Goal: Find specific page/section: Find specific page/section

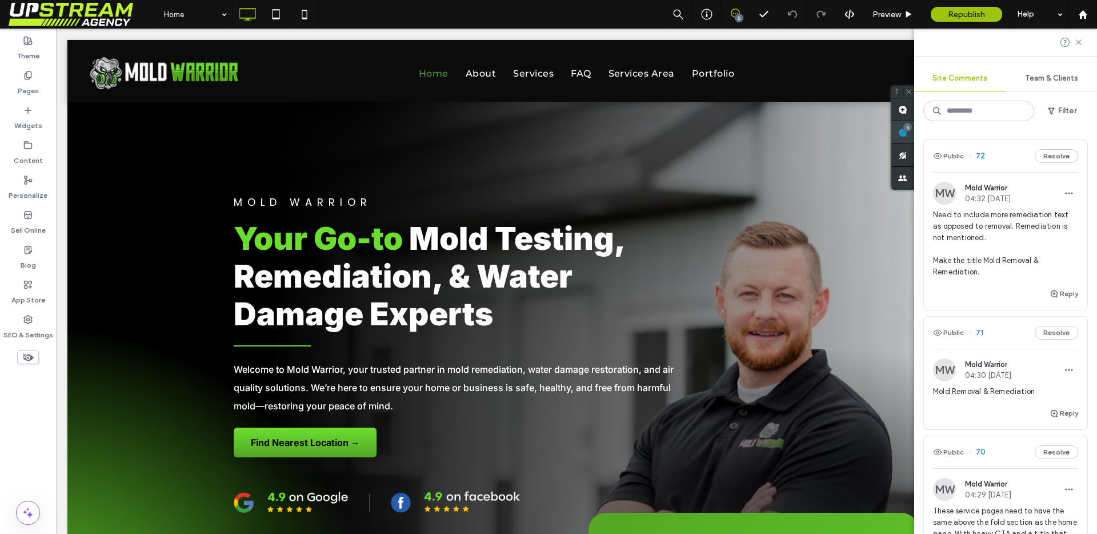
click at [914, 126] on div "5" at bounding box center [903, 132] width 23 height 23
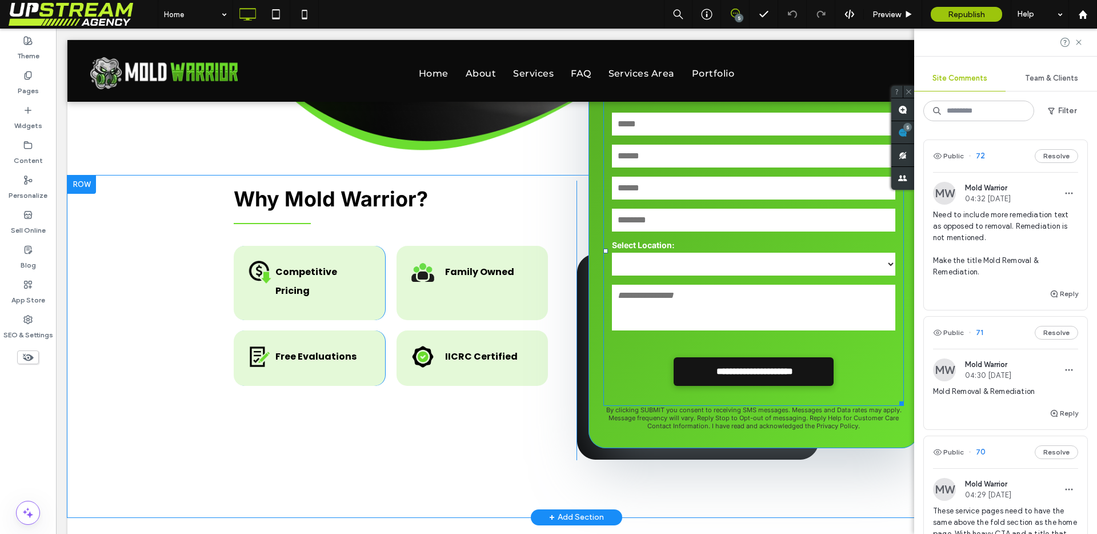
scroll to position [537, 0]
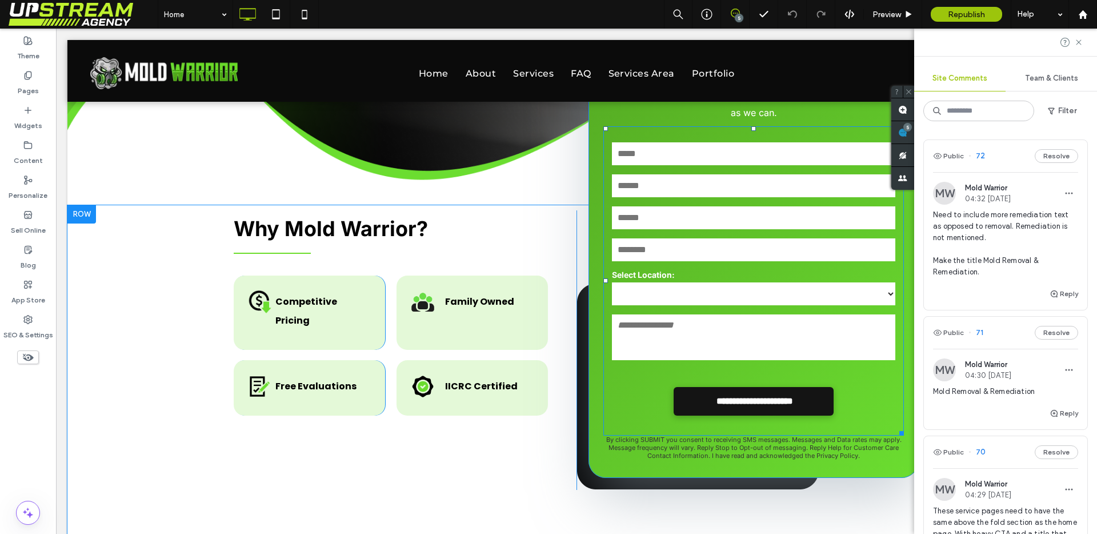
click at [613, 269] on label "Select Location:" at bounding box center [753, 275] width 283 height 12
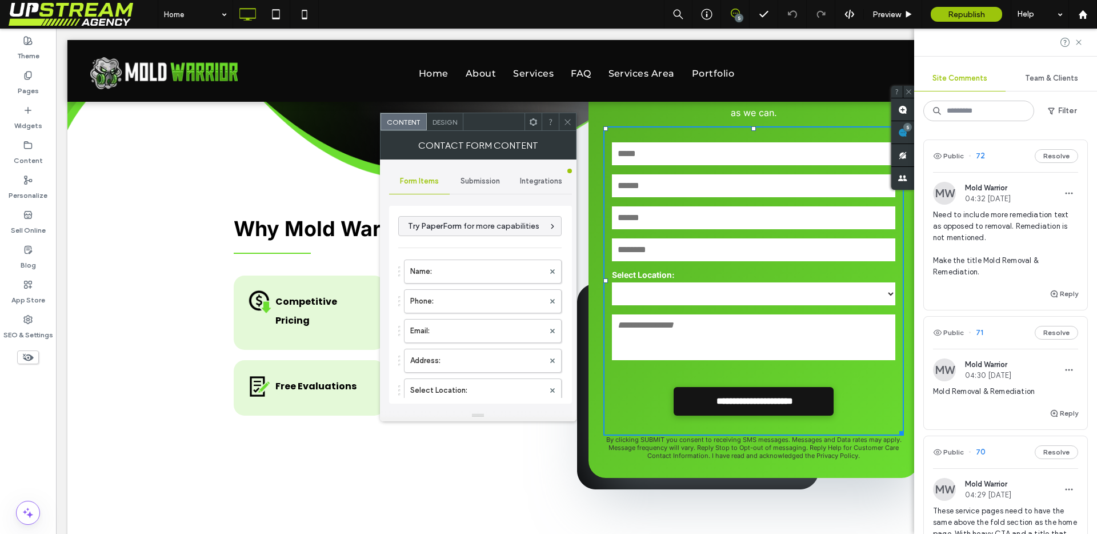
click at [478, 178] on span "Submission" at bounding box center [480, 181] width 39 height 9
click at [536, 184] on span "Integrations" at bounding box center [541, 181] width 42 height 9
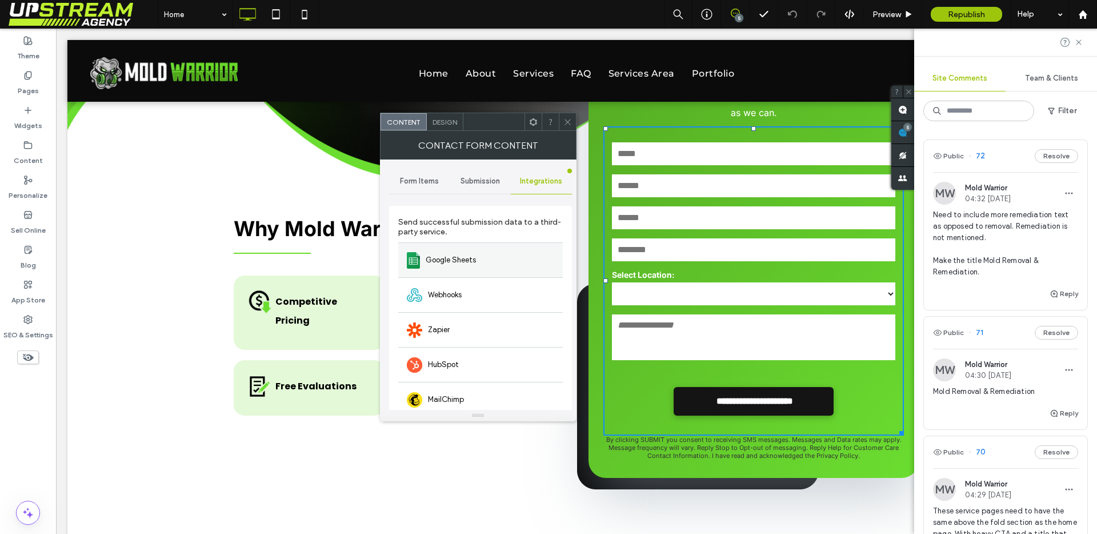
click at [483, 266] on div "Google Sheets" at bounding box center [480, 259] width 165 height 35
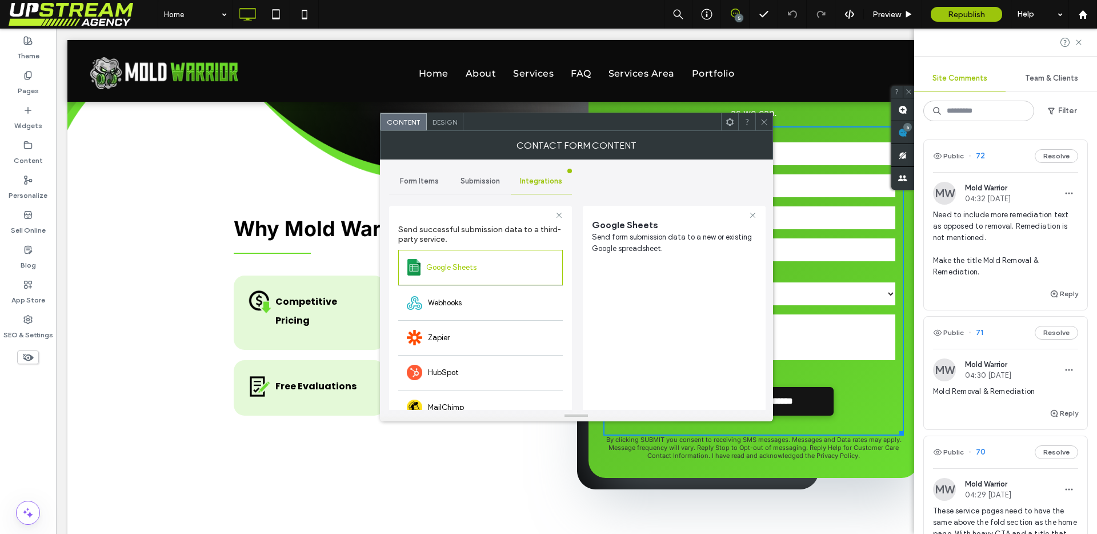
click at [761, 126] on icon at bounding box center [764, 122] width 9 height 9
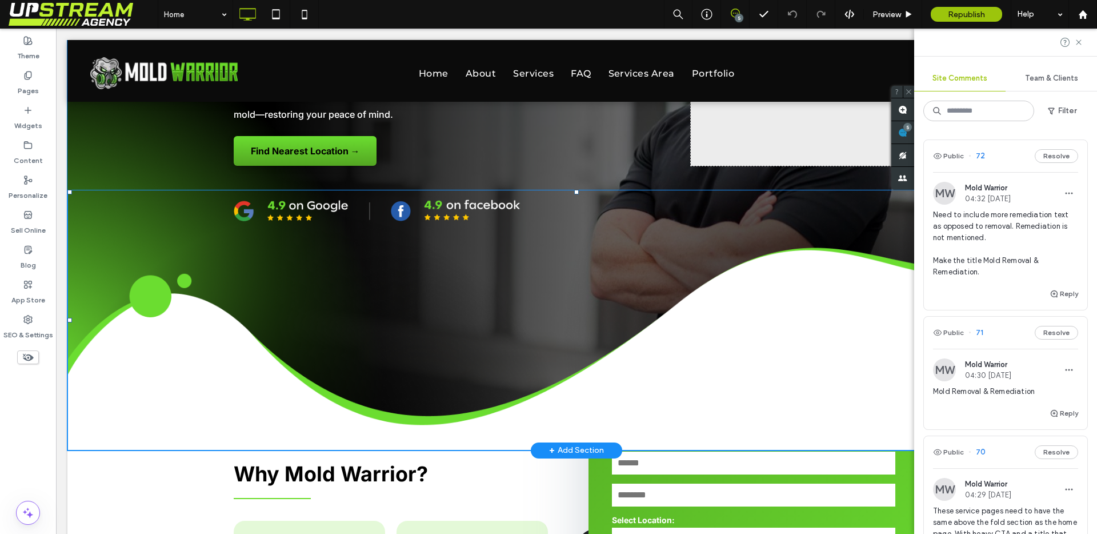
scroll to position [0, 0]
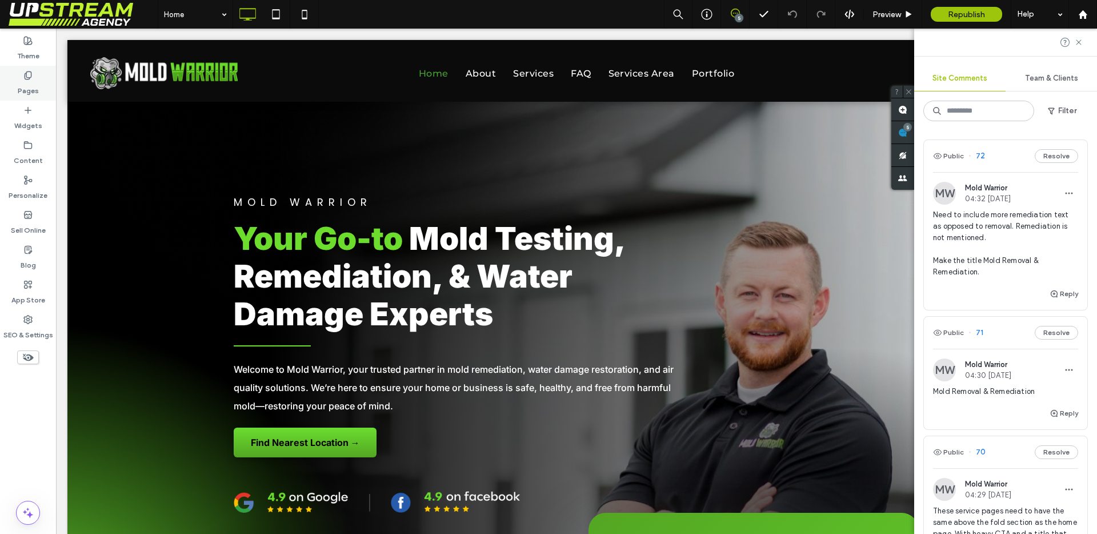
click at [19, 79] on div "Pages" at bounding box center [28, 83] width 56 height 35
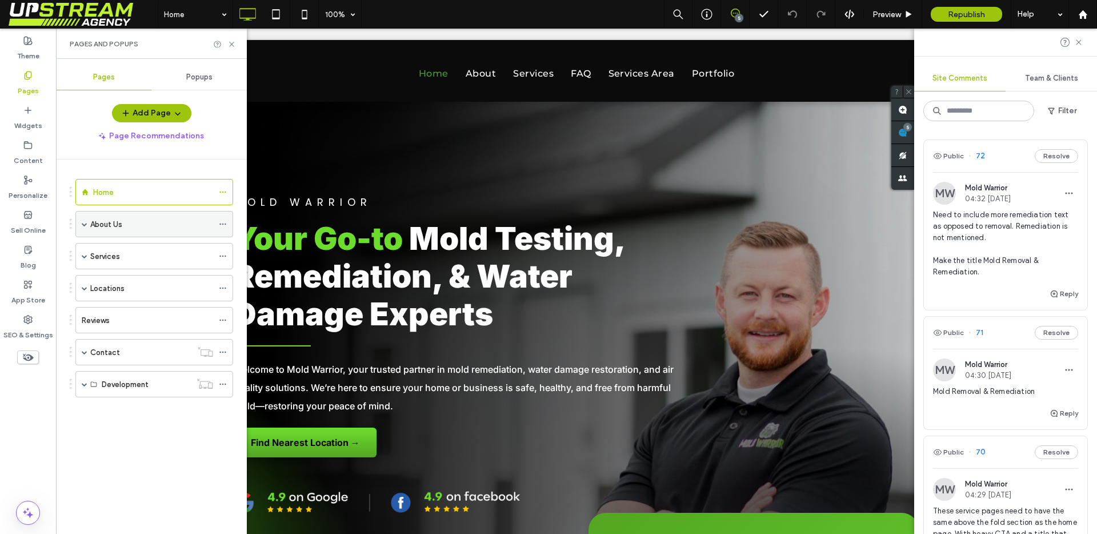
click at [83, 225] on span at bounding box center [85, 224] width 6 height 6
click at [112, 219] on label "About Us" at bounding box center [106, 224] width 32 height 20
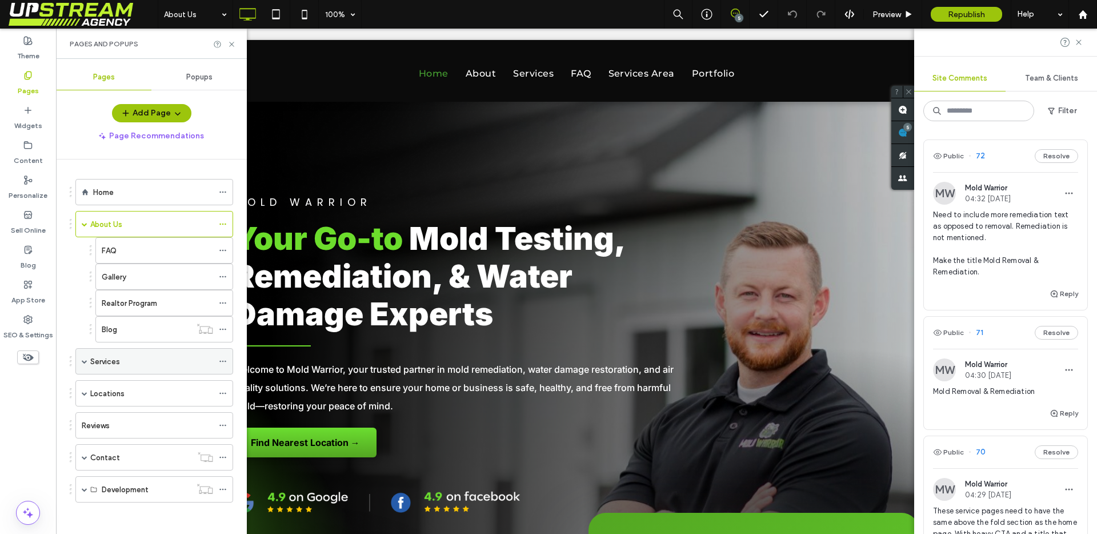
click at [81, 361] on div "Services" at bounding box center [154, 361] width 158 height 26
click at [85, 362] on span at bounding box center [85, 361] width 6 height 6
click at [101, 362] on label "Services" at bounding box center [105, 361] width 30 height 20
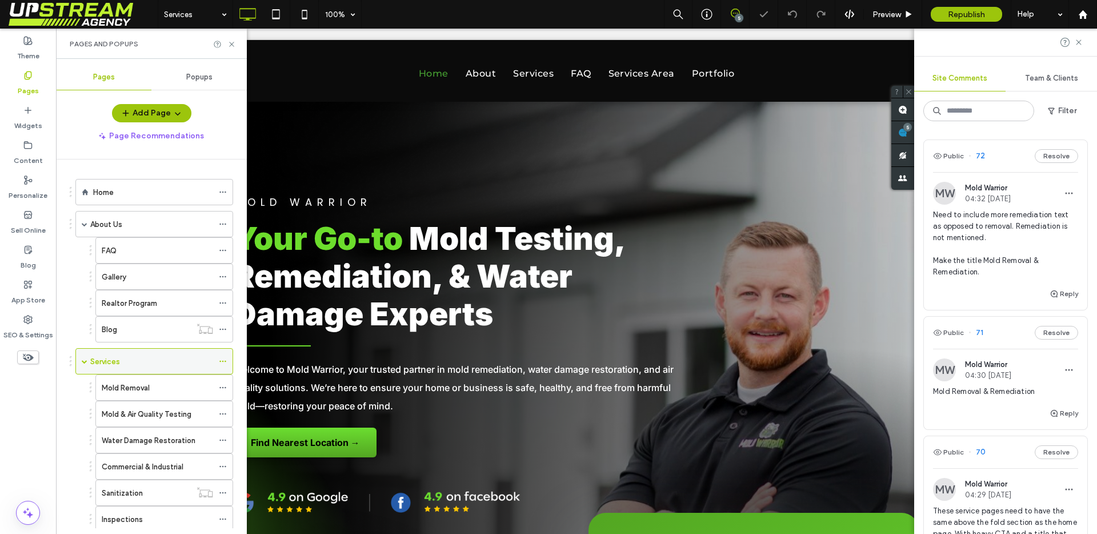
click at [90, 363] on label "Services" at bounding box center [105, 361] width 30 height 20
click at [88, 362] on div at bounding box center [548, 267] width 1097 height 534
click at [88, 362] on div "Services" at bounding box center [154, 361] width 158 height 26
